Goal: Task Accomplishment & Management: Complete application form

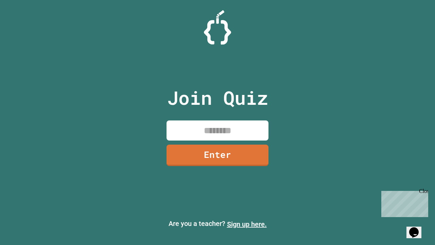
click at [247, 224] on link "Sign up here." at bounding box center [247, 224] width 40 height 8
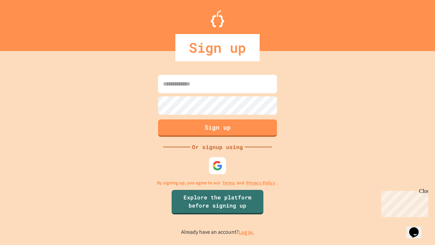
click at [247, 232] on link "Log in." at bounding box center [246, 231] width 16 height 7
